Goal: Information Seeking & Learning: Learn about a topic

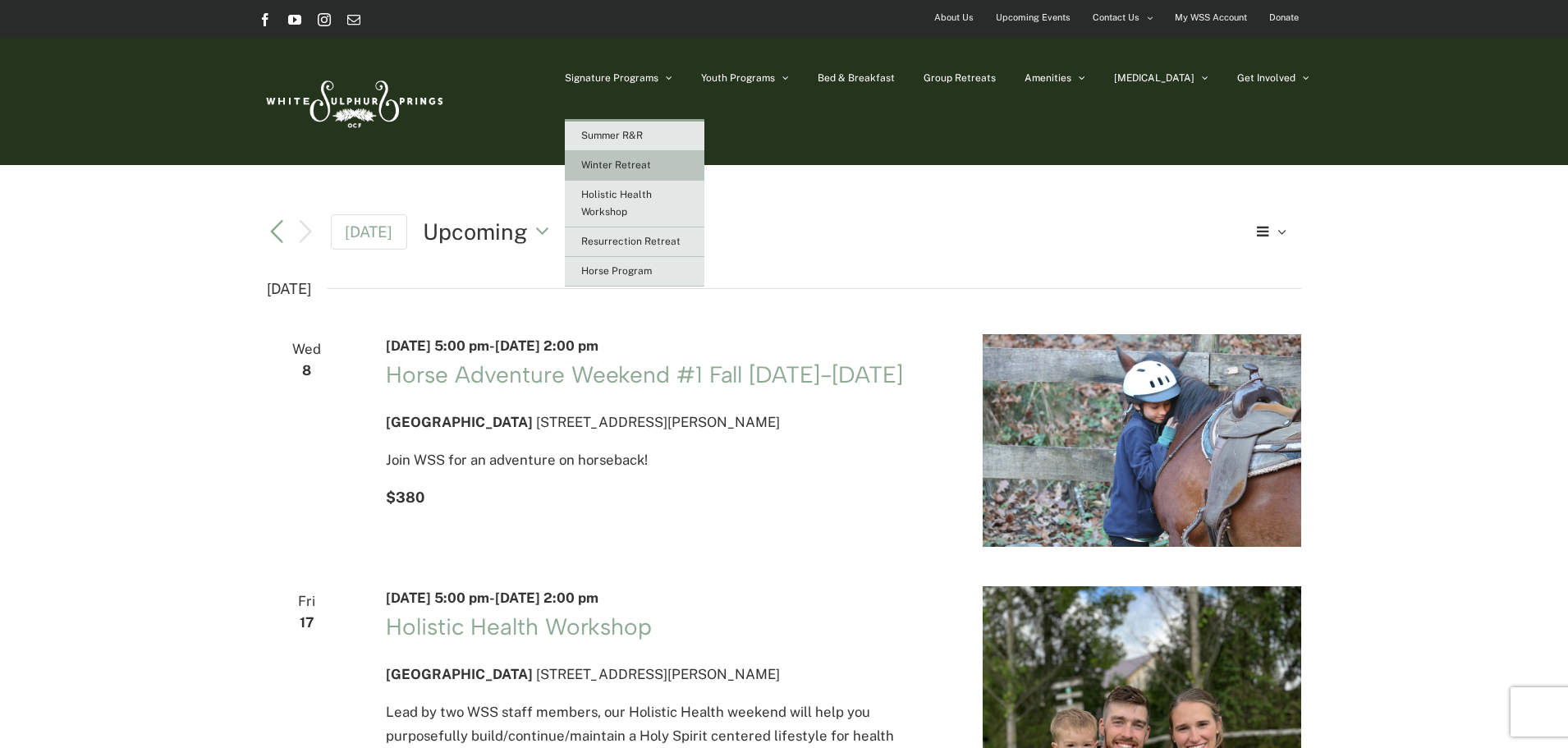
click at [651, 162] on span "Winter Retreat" at bounding box center [615, 165] width 70 height 12
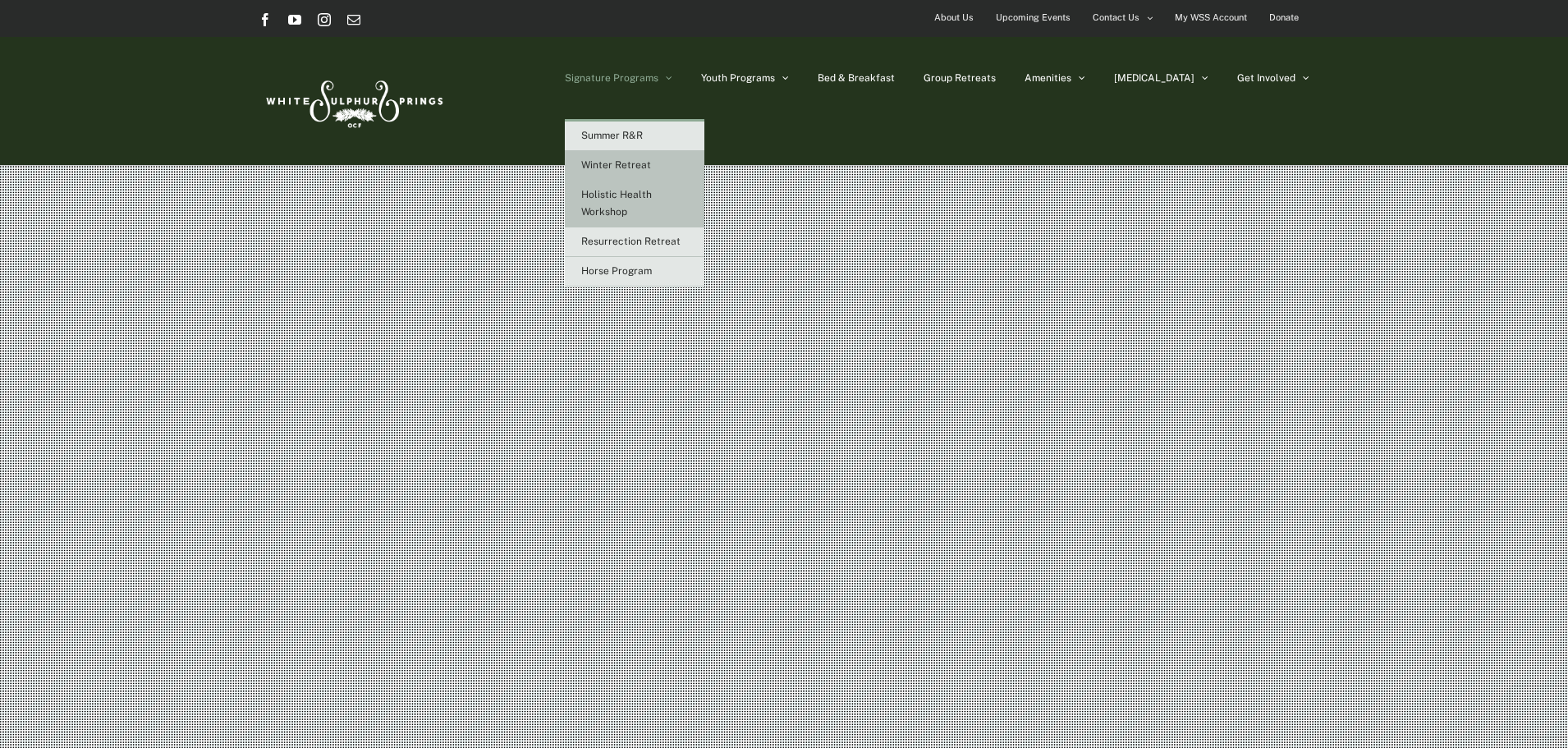
click at [652, 197] on span "Holistic Health Workshop" at bounding box center [616, 203] width 71 height 29
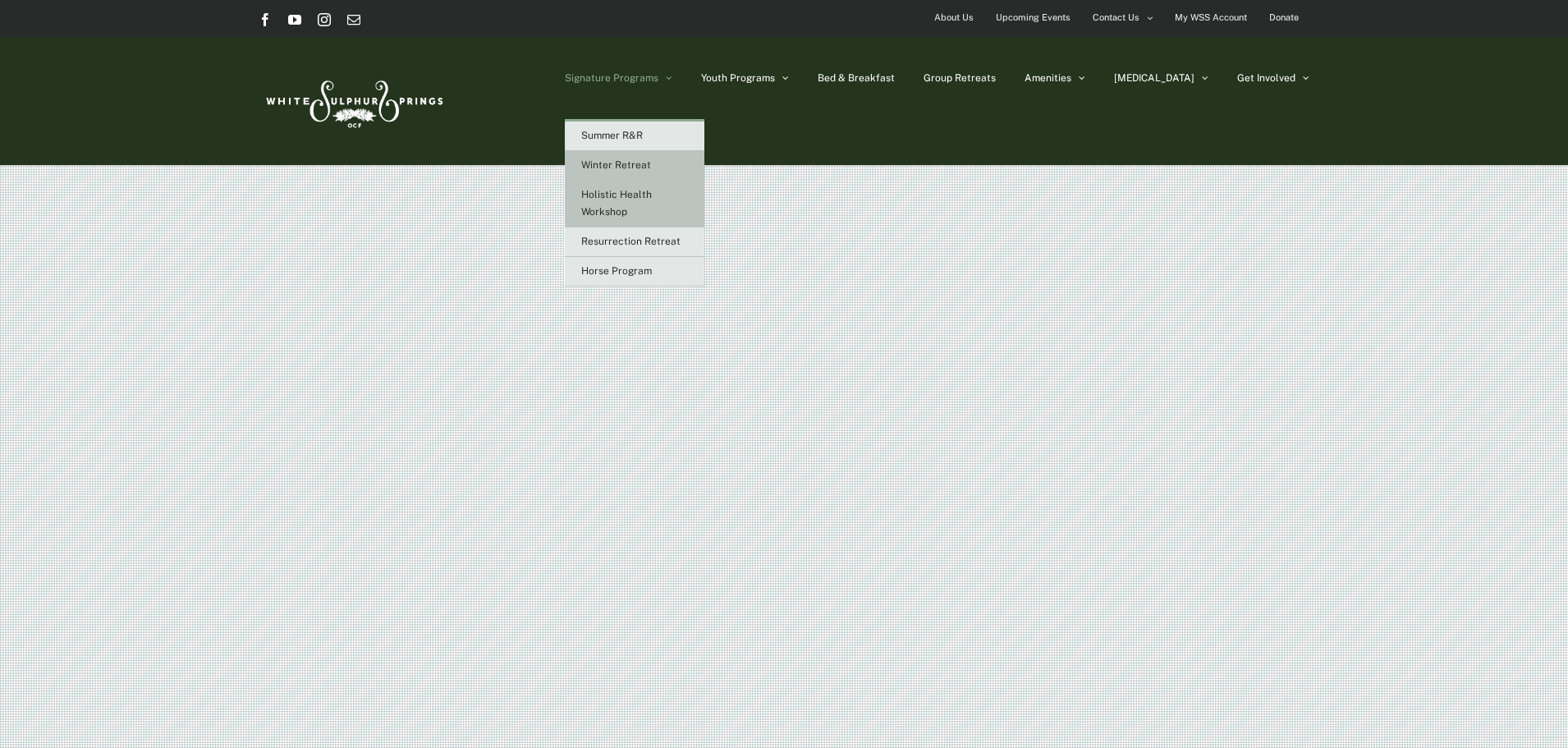
click at [673, 201] on link "Holistic Health Workshop" at bounding box center [634, 204] width 140 height 47
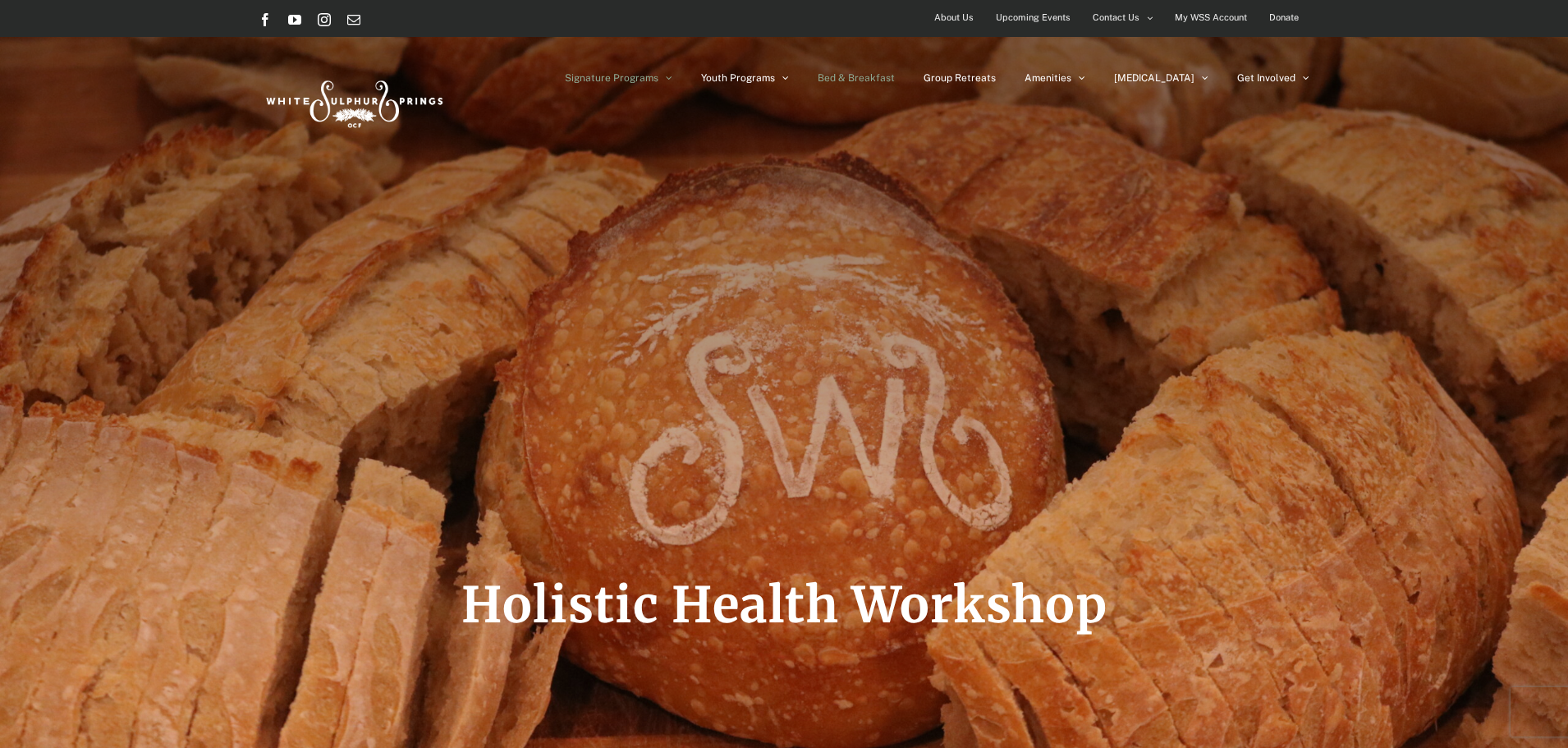
click at [895, 81] on span "Bed & Breakfast" at bounding box center [856, 78] width 77 height 10
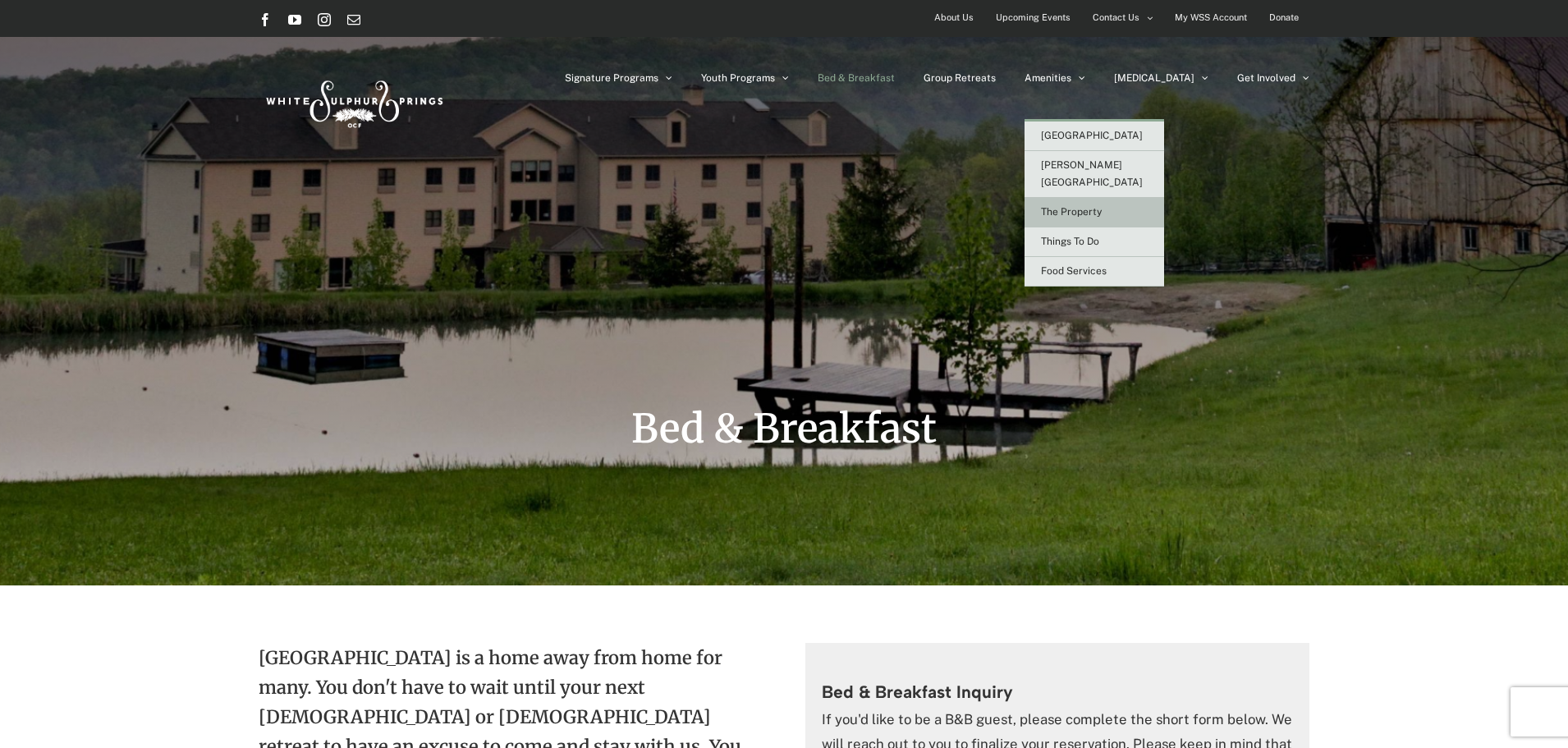
click at [1101, 206] on span "The Property" at bounding box center [1070, 211] width 61 height 12
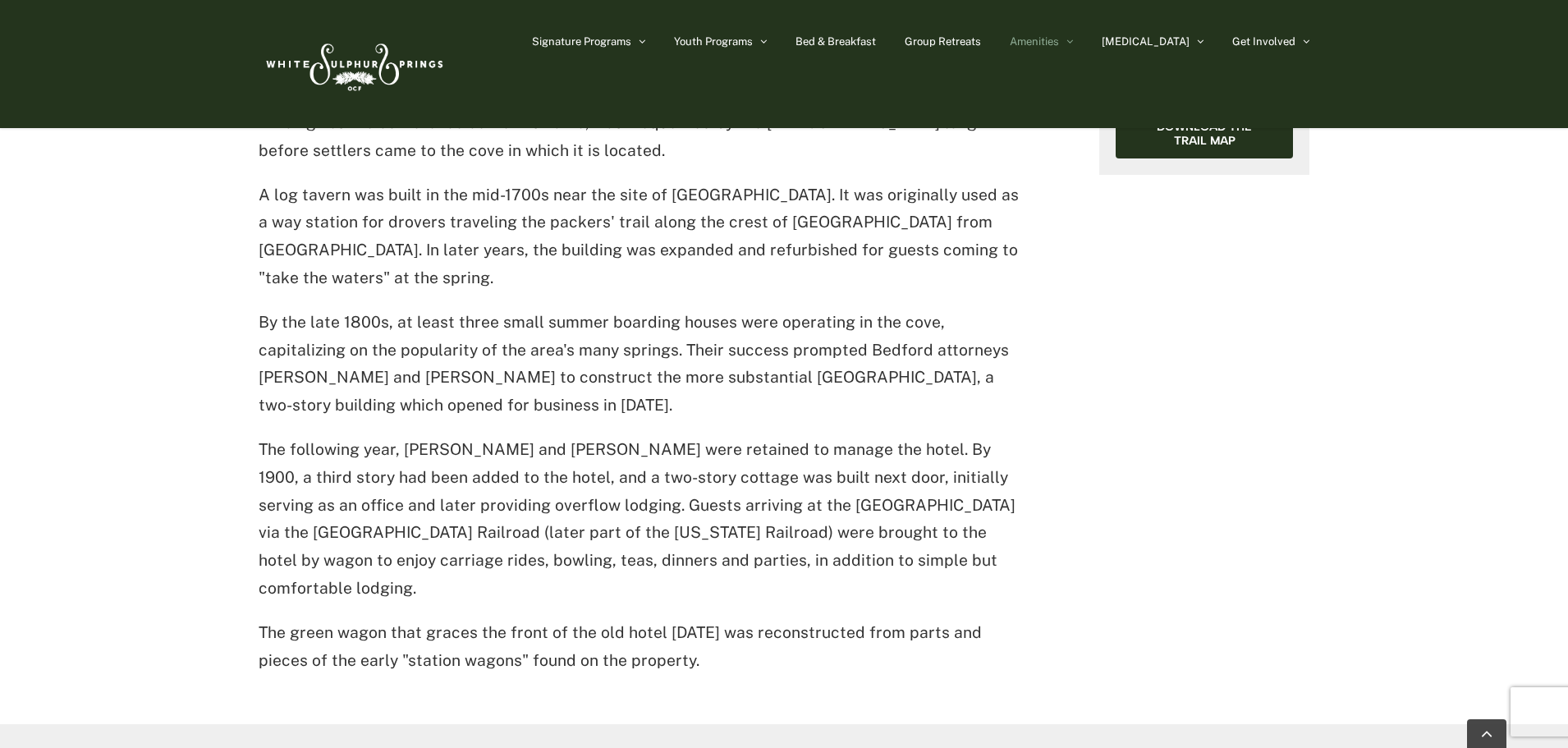
scroll to position [756, 0]
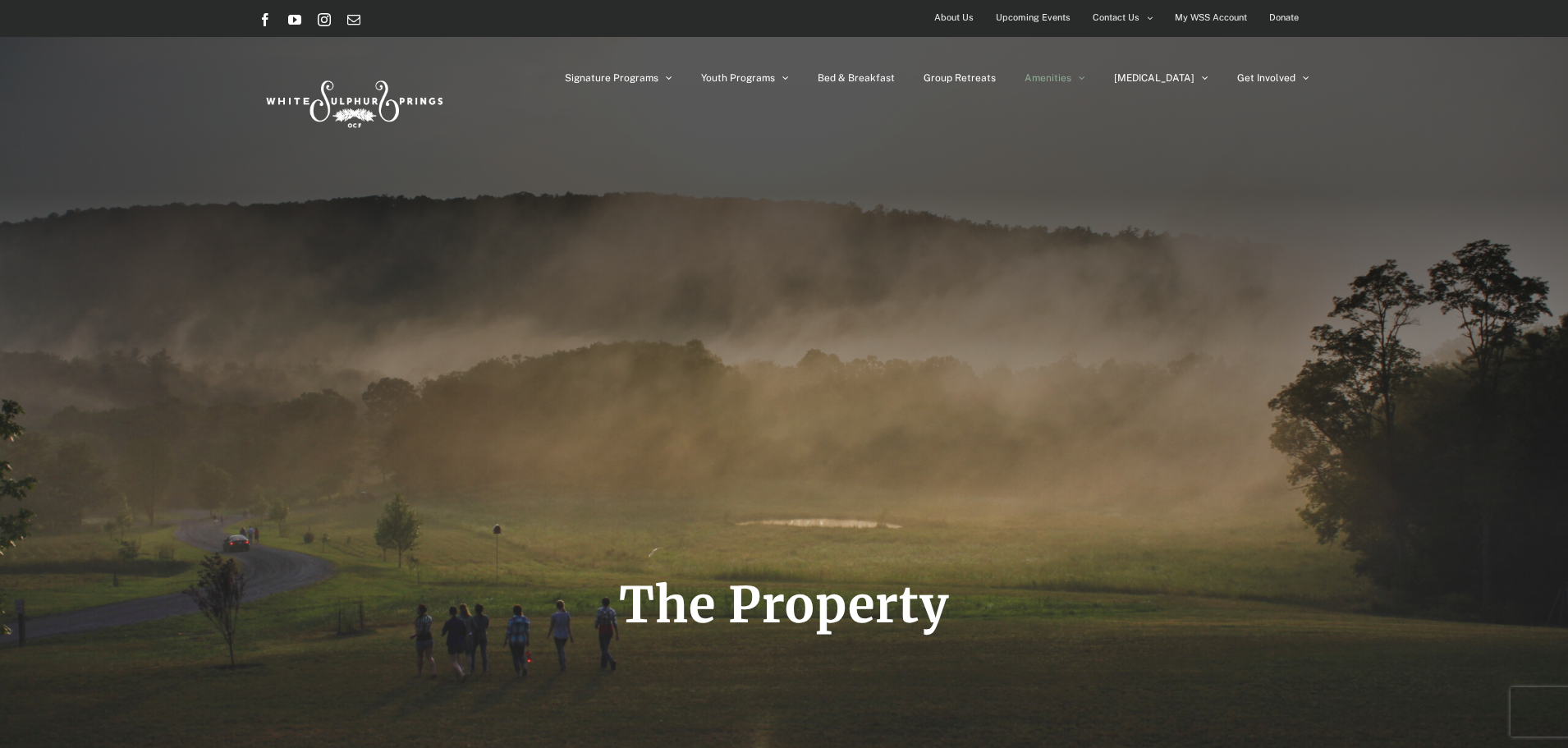
scroll to position [756, 0]
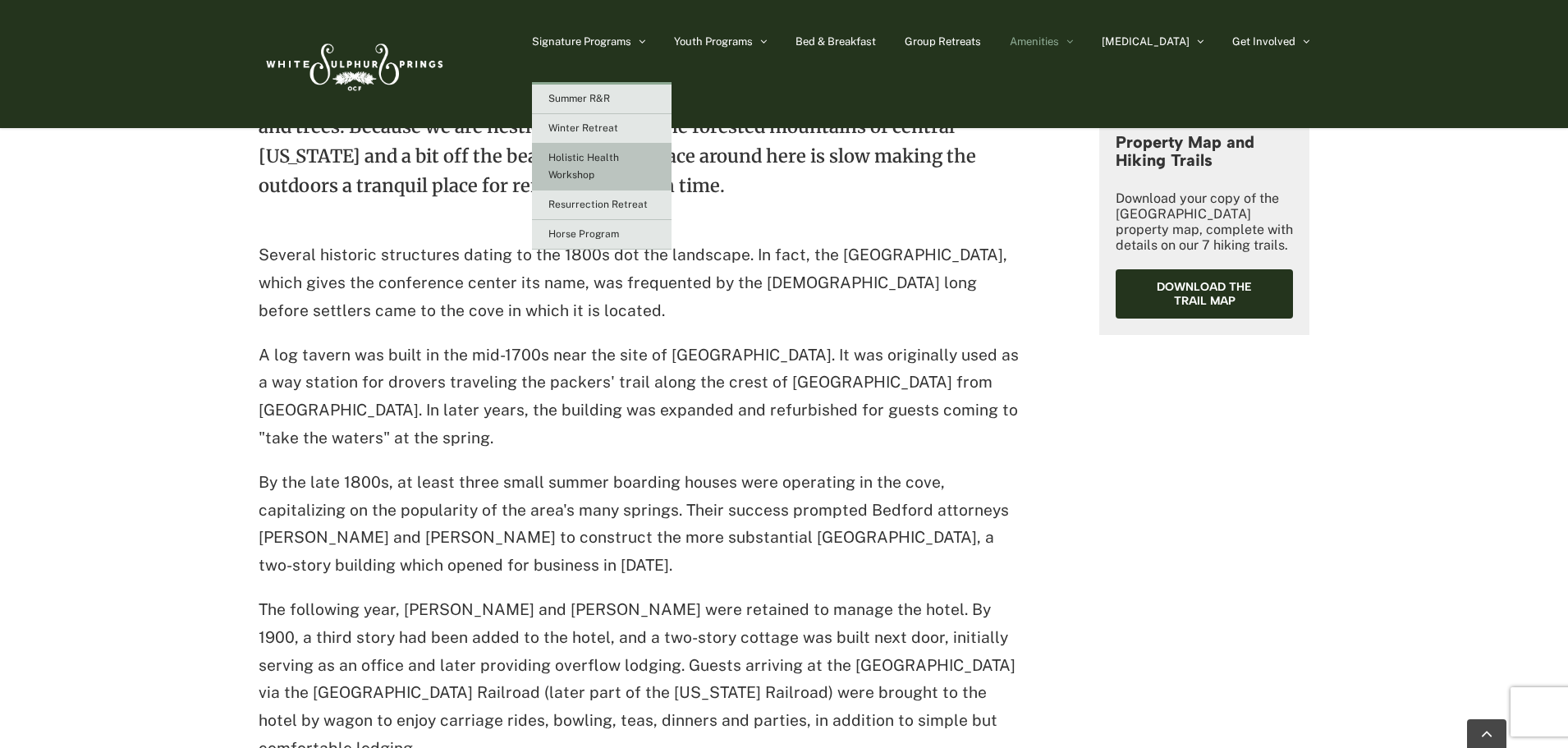
click at [619, 161] on span "Holistic Health Workshop" at bounding box center [584, 167] width 71 height 29
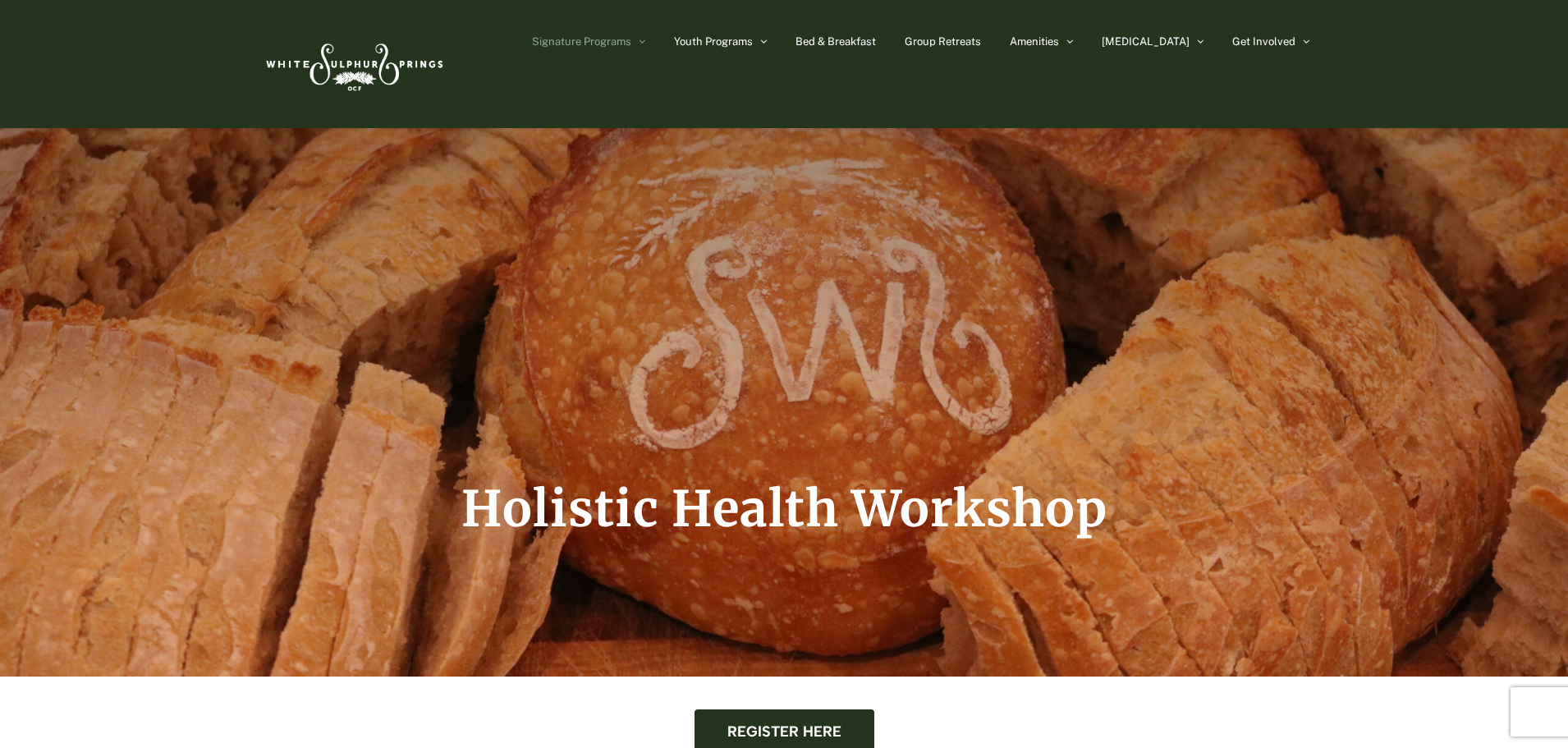
scroll to position [77, 0]
